Goal: Task Accomplishment & Management: Manage account settings

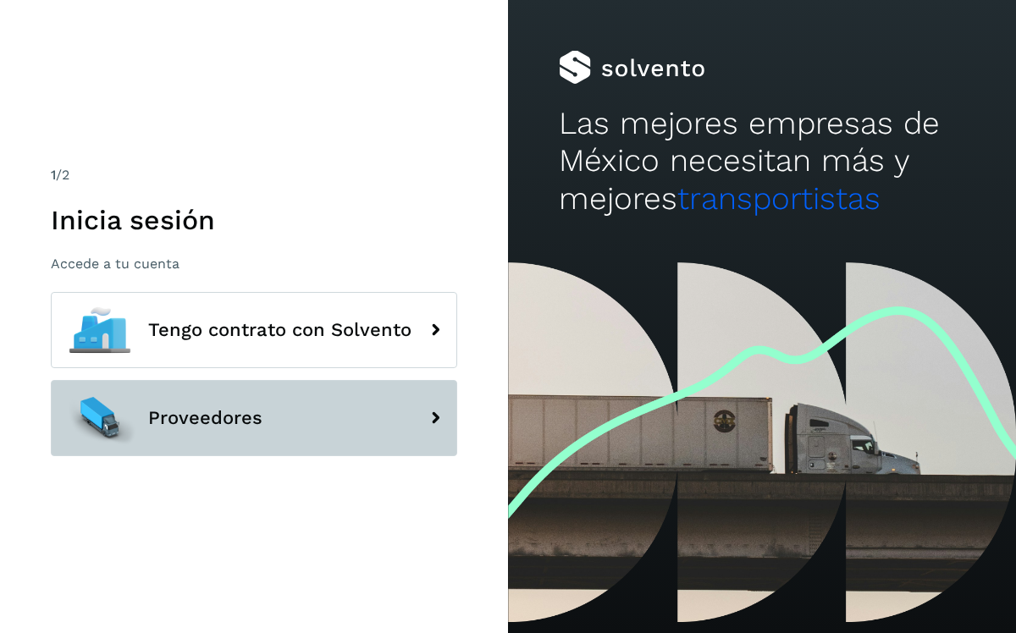
click at [360, 408] on button "Proveedores" at bounding box center [254, 418] width 406 height 76
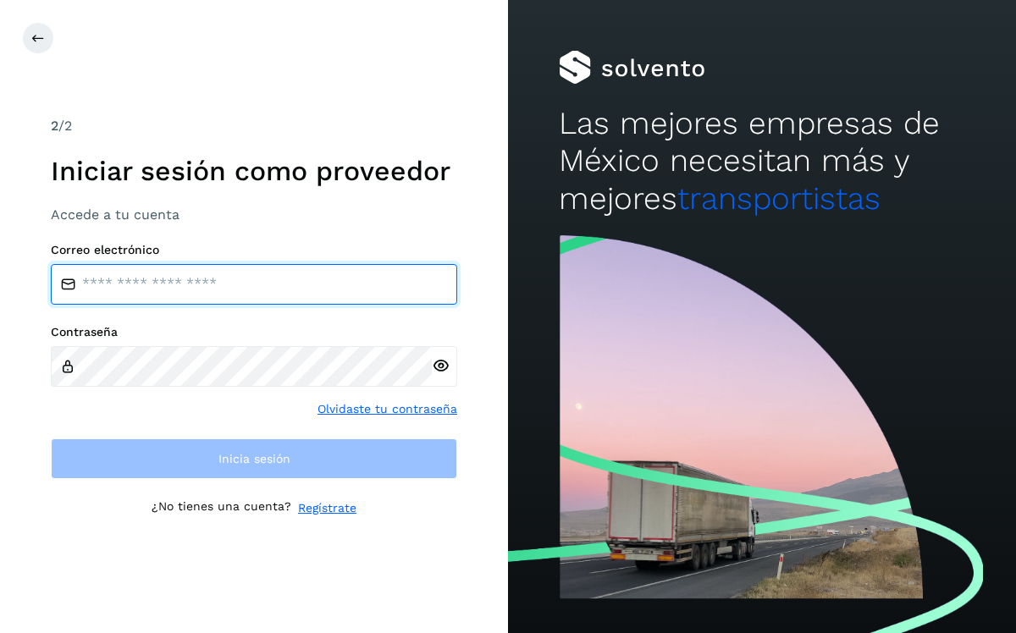
click at [201, 286] on input "email" at bounding box center [254, 284] width 406 height 41
type input "**********"
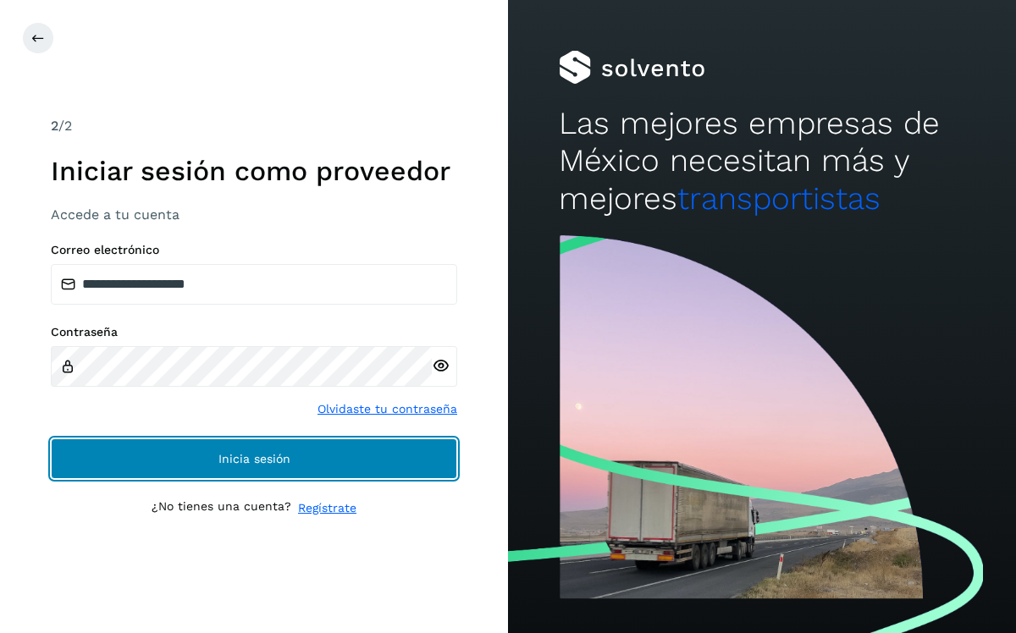
click at [242, 454] on span "Inicia sesión" at bounding box center [254, 459] width 72 height 12
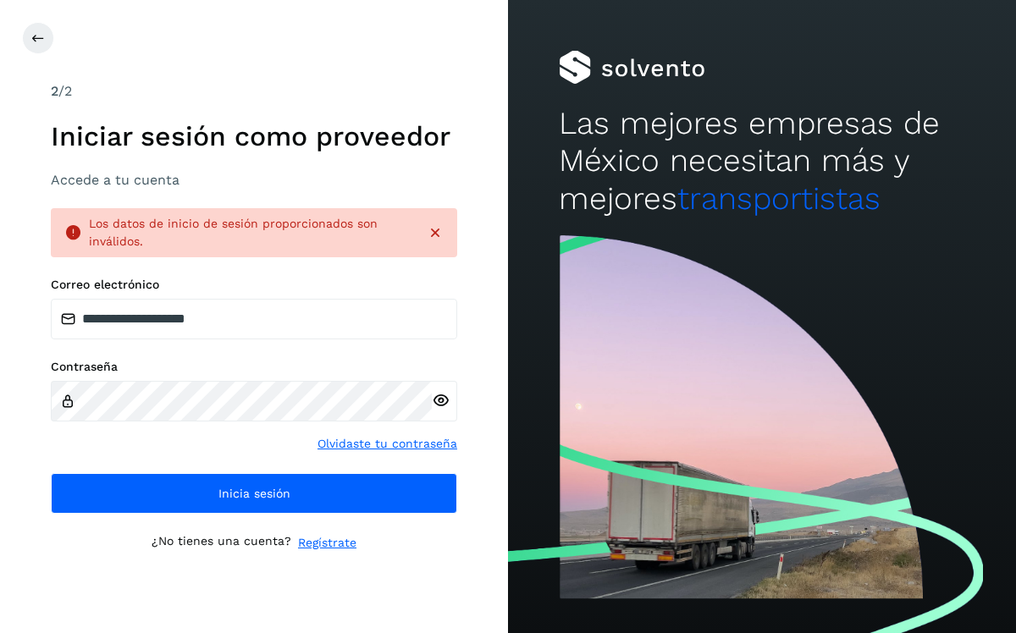
click at [444, 402] on icon at bounding box center [441, 401] width 18 height 18
click at [436, 234] on icon at bounding box center [435, 232] width 17 height 17
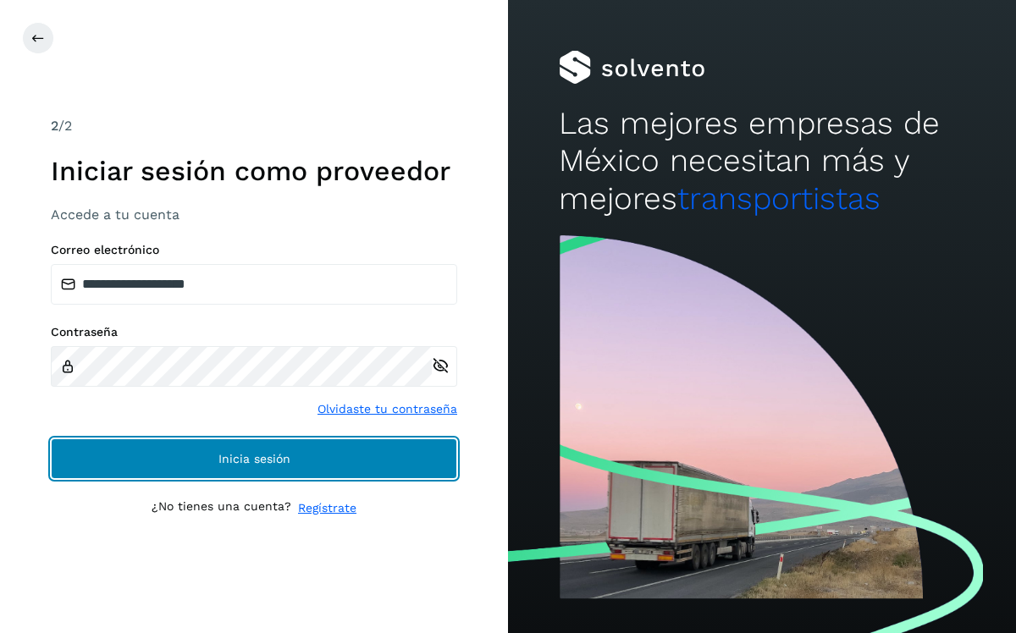
click at [251, 468] on button "Inicia sesión" at bounding box center [254, 458] width 406 height 41
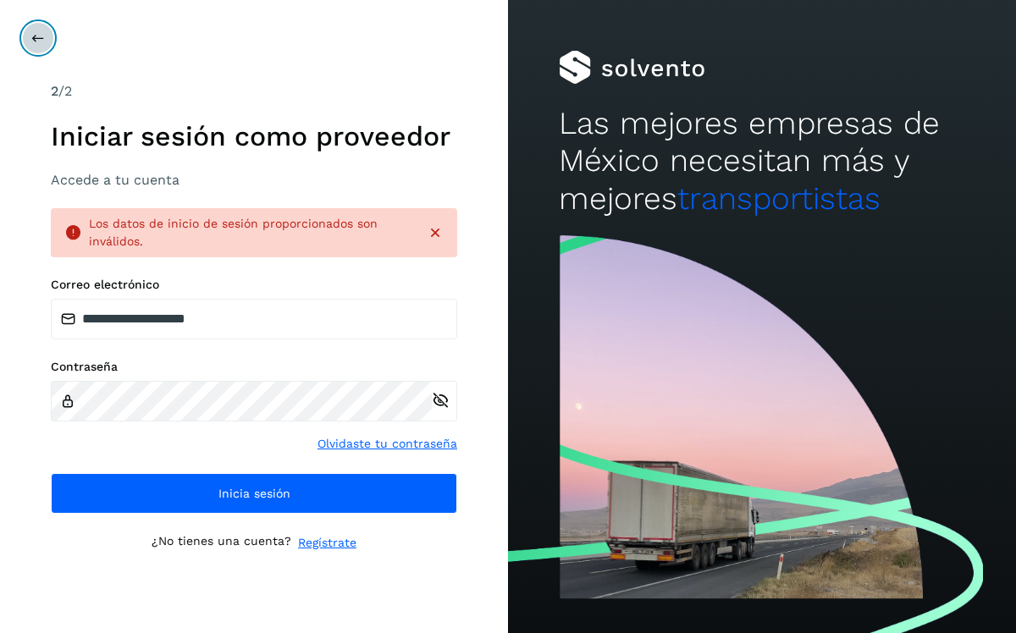
click at [37, 32] on icon at bounding box center [38, 38] width 14 height 14
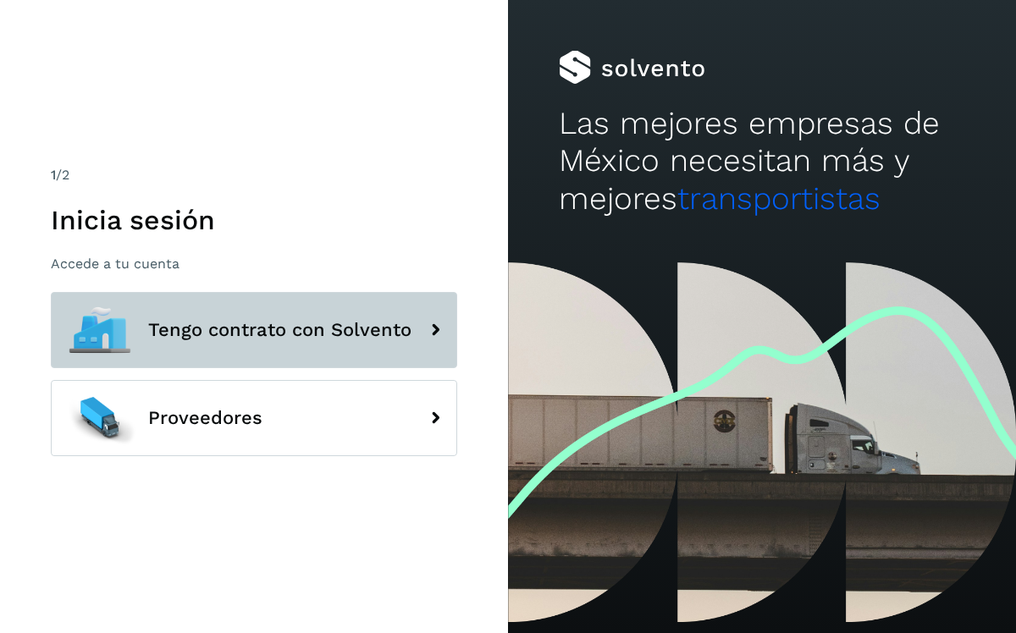
click at [416, 328] on button "Tengo contrato con Solvento" at bounding box center [254, 330] width 406 height 76
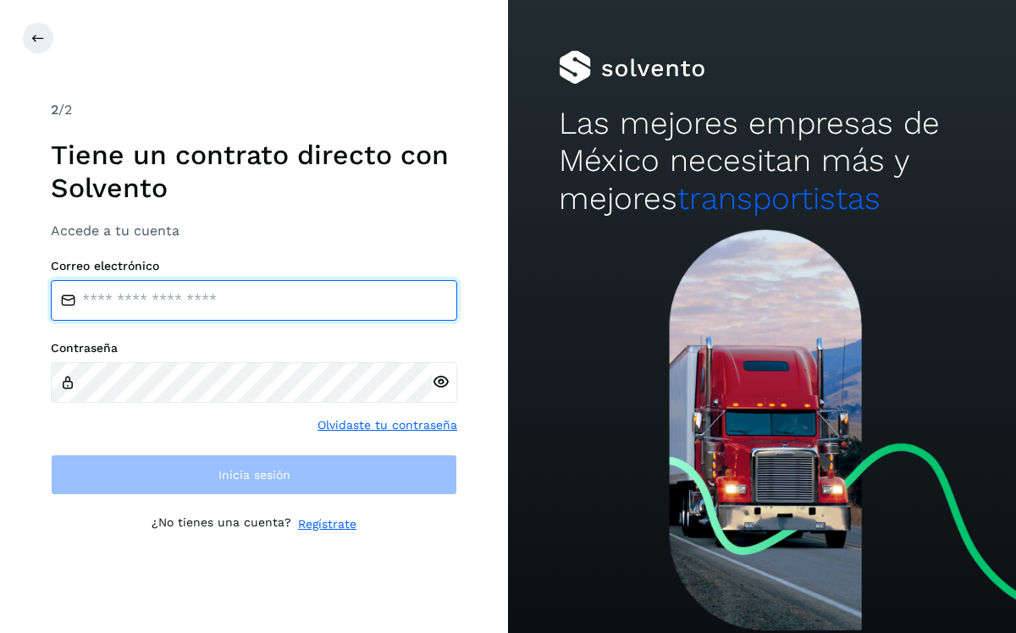
click at [240, 312] on input "email" at bounding box center [254, 300] width 406 height 41
type input "*"
type input "**********"
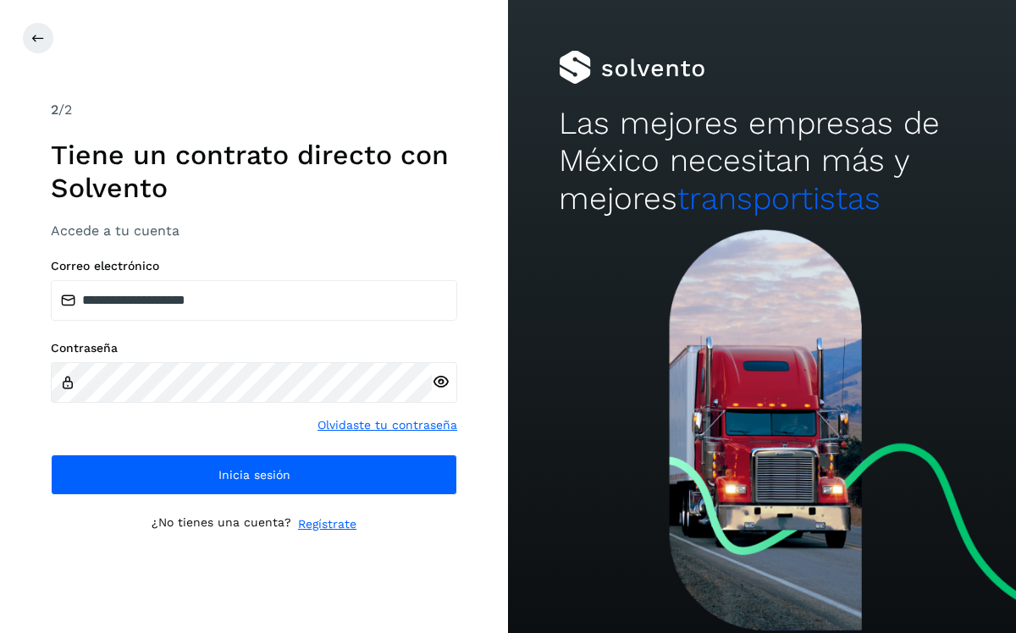
click at [444, 383] on icon at bounding box center [441, 382] width 18 height 18
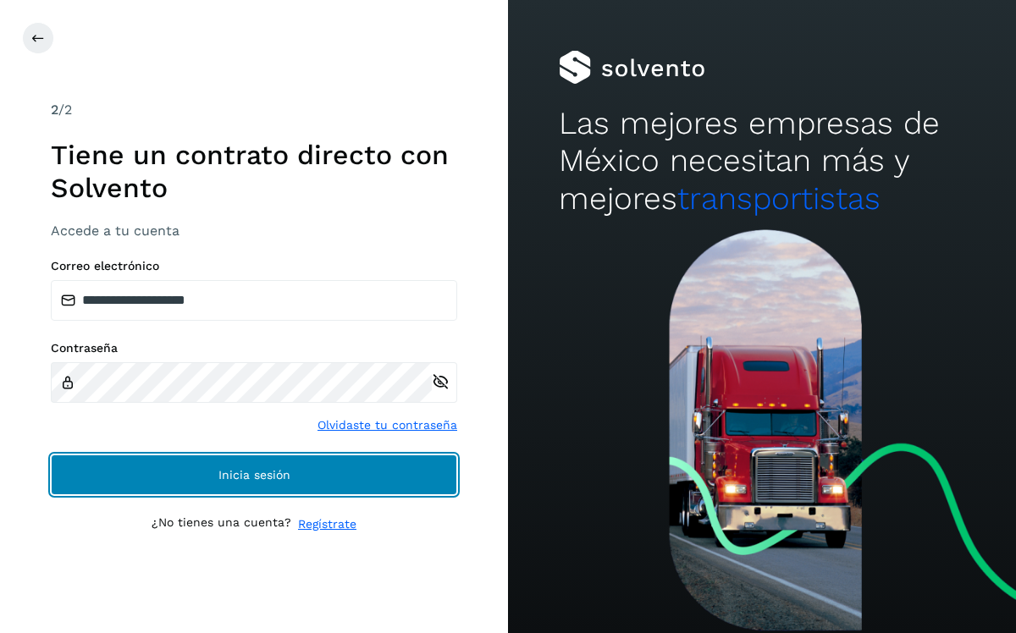
click at [306, 468] on button "Inicia sesión" at bounding box center [254, 475] width 406 height 41
click at [271, 471] on span "Inicia sesión" at bounding box center [254, 475] width 72 height 12
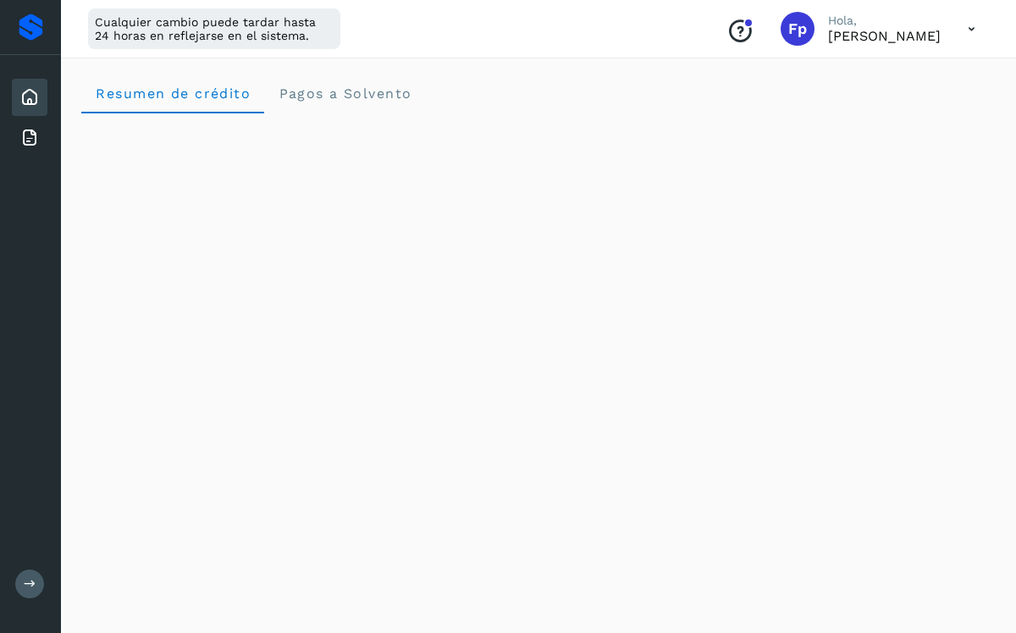
click at [969, 28] on icon at bounding box center [971, 29] width 35 height 35
click at [872, 75] on div "Documentación" at bounding box center [886, 76] width 201 height 32
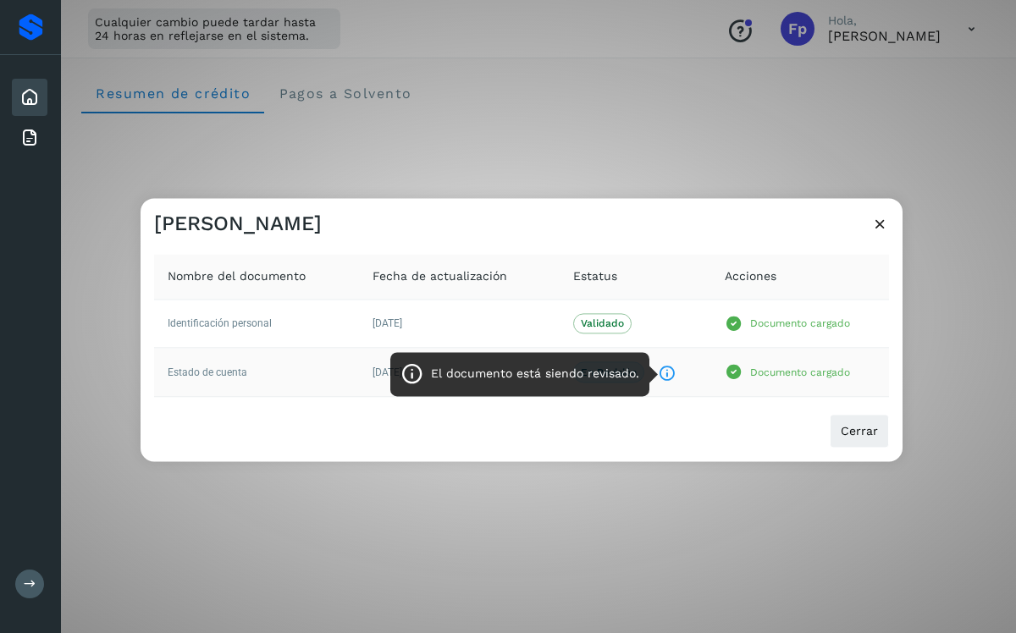
click at [674, 369] on icon "El documento está siendo revisado." at bounding box center [667, 375] width 18 height 18
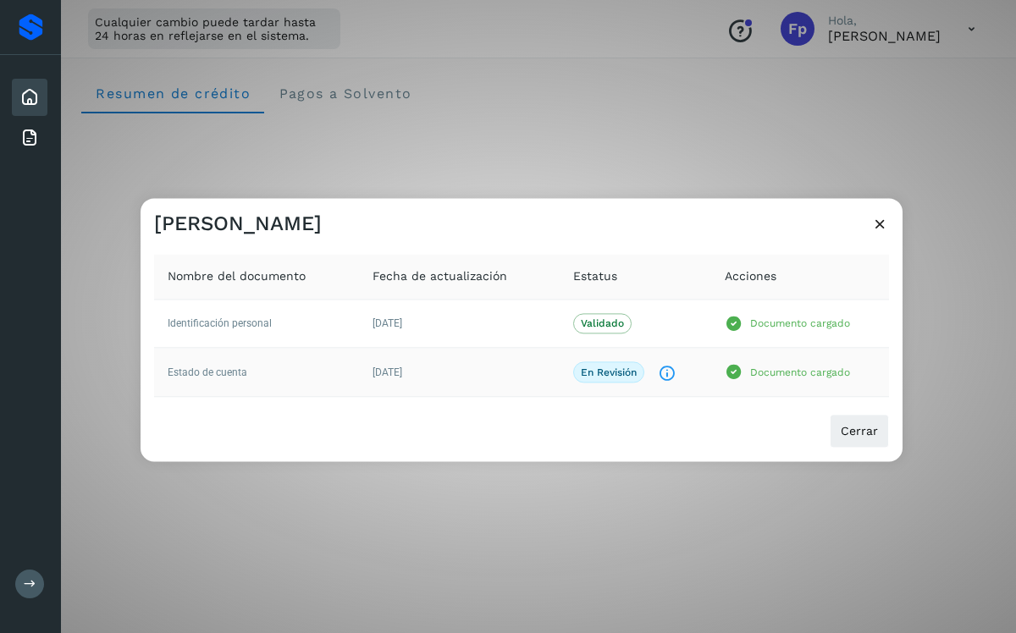
click at [781, 384] on td "Documento cargado" at bounding box center [800, 372] width 178 height 49
click at [780, 372] on p "Documento cargado" at bounding box center [800, 373] width 100 height 12
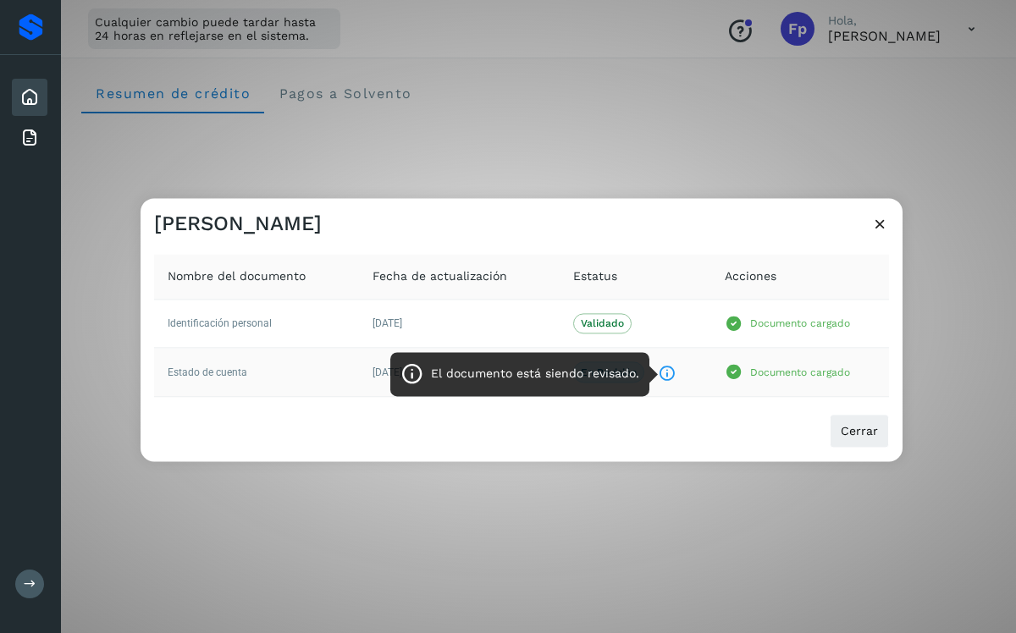
click at [666, 372] on icon "El documento está siendo revisado." at bounding box center [667, 375] width 18 height 18
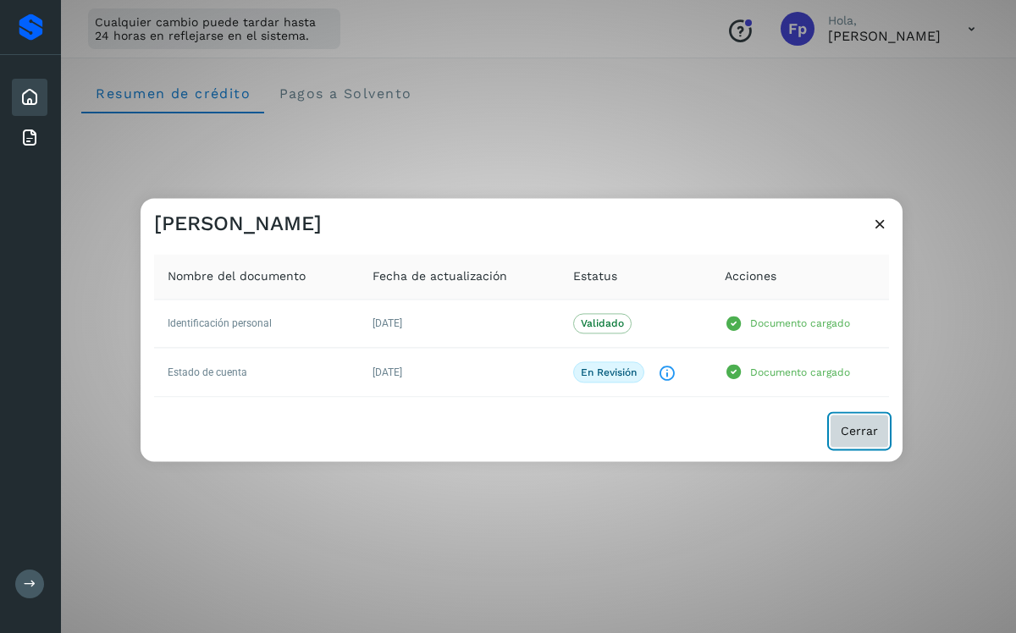
click at [851, 434] on span "Cerrar" at bounding box center [859, 432] width 37 height 12
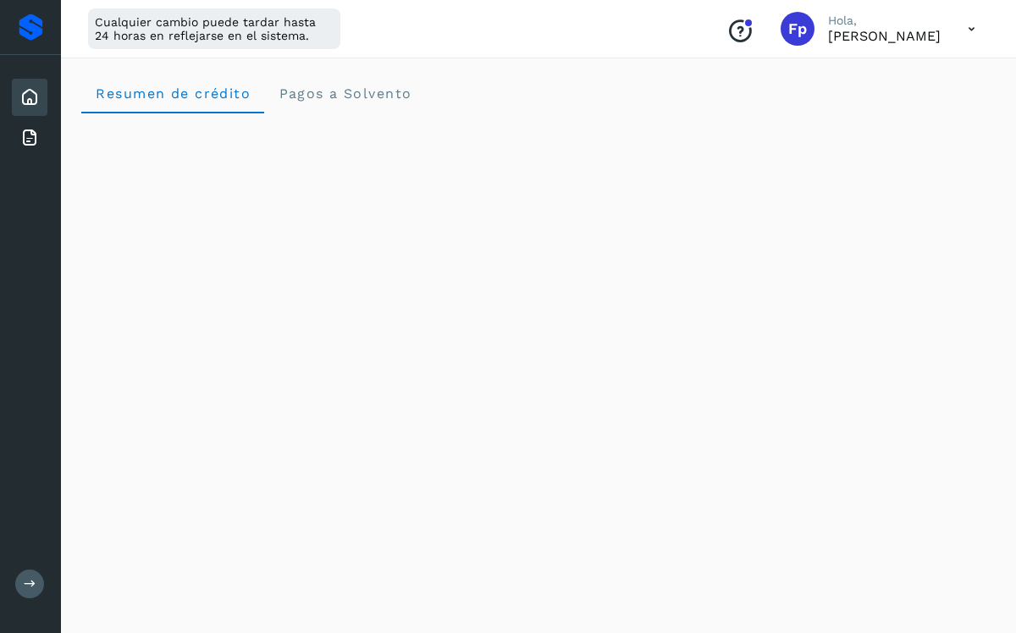
click at [603, 92] on div "Resumen de crédito Pagos a Solvento" at bounding box center [538, 93] width 914 height 41
click at [466, 92] on div "Resumen de crédito Pagos a Solvento" at bounding box center [538, 93] width 914 height 41
